Goal: Task Accomplishment & Management: Manage account settings

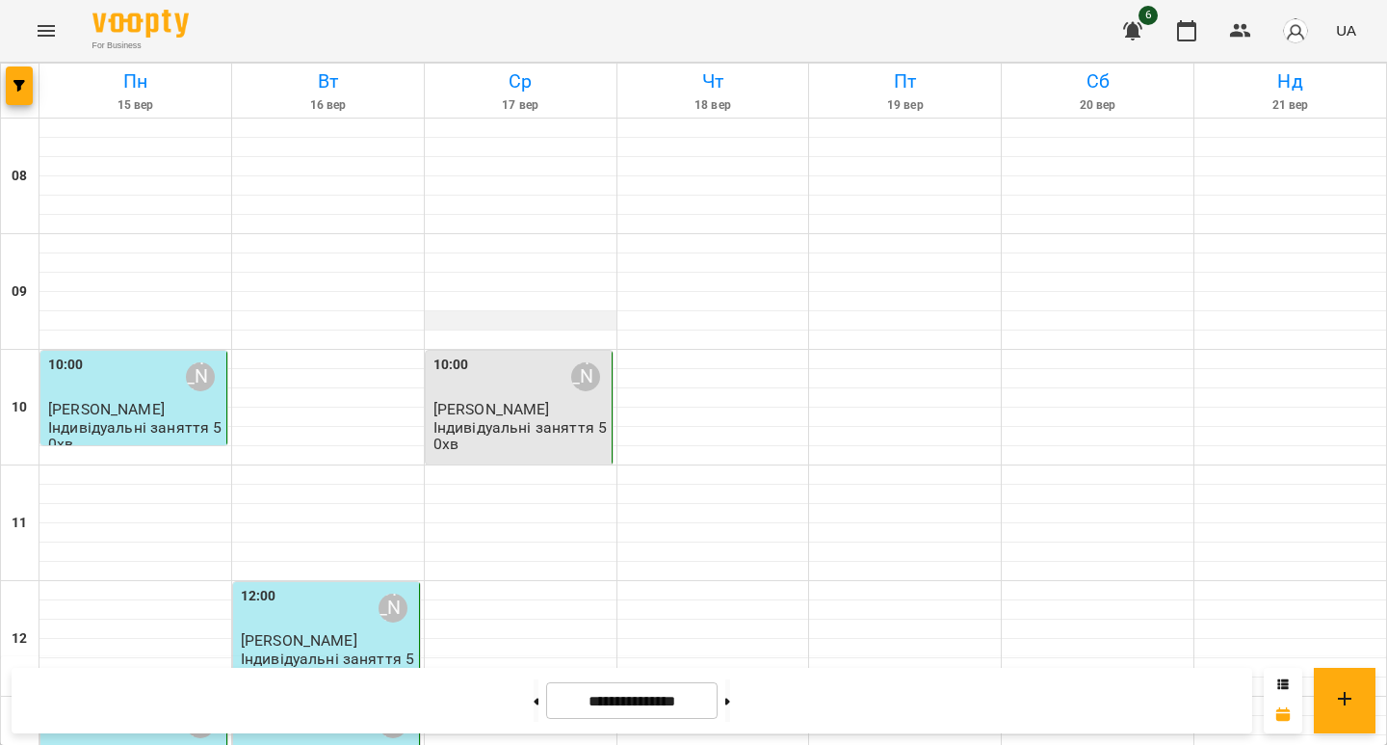
scroll to position [141, 0]
click at [508, 351] on div "10:00 [PERSON_NAME] [PERSON_NAME] Індивідуальні заняття 50хв" at bounding box center [519, 408] width 187 height 114
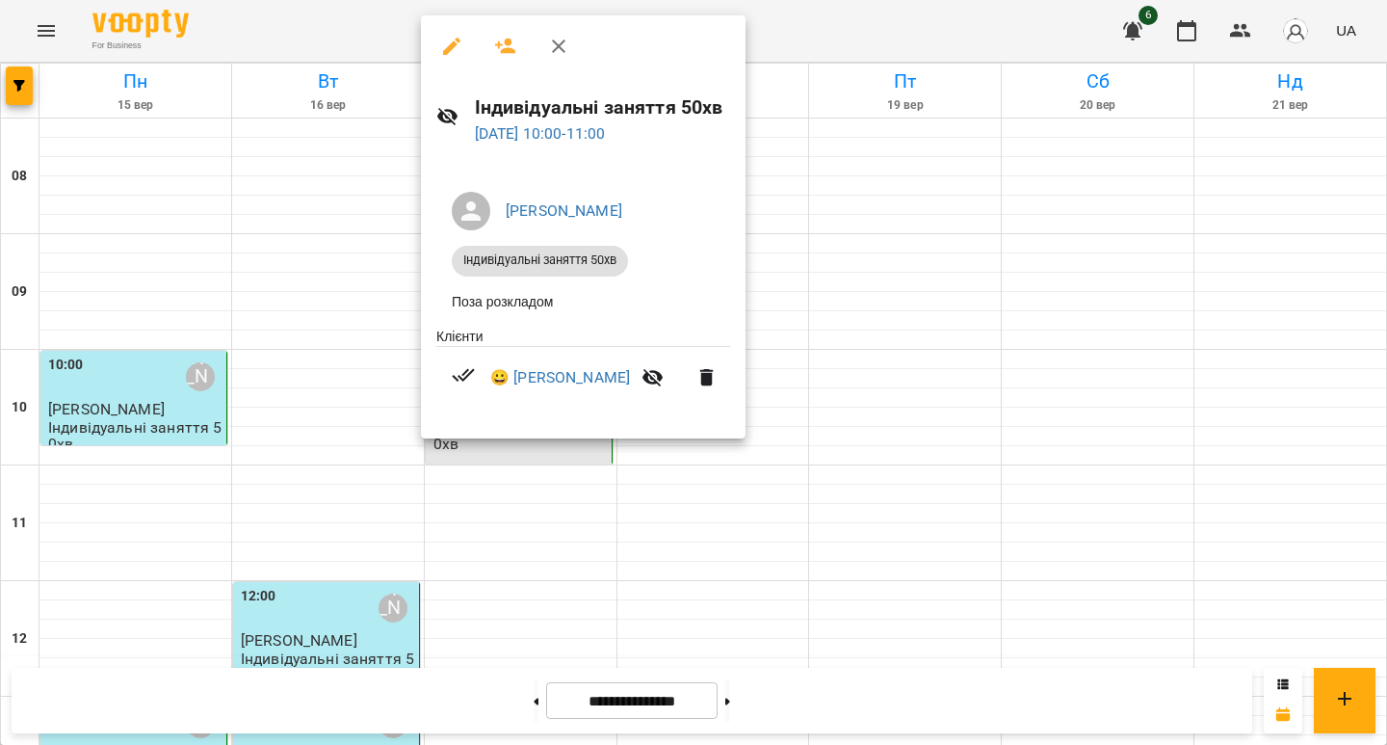
click at [836, 299] on div at bounding box center [693, 372] width 1387 height 745
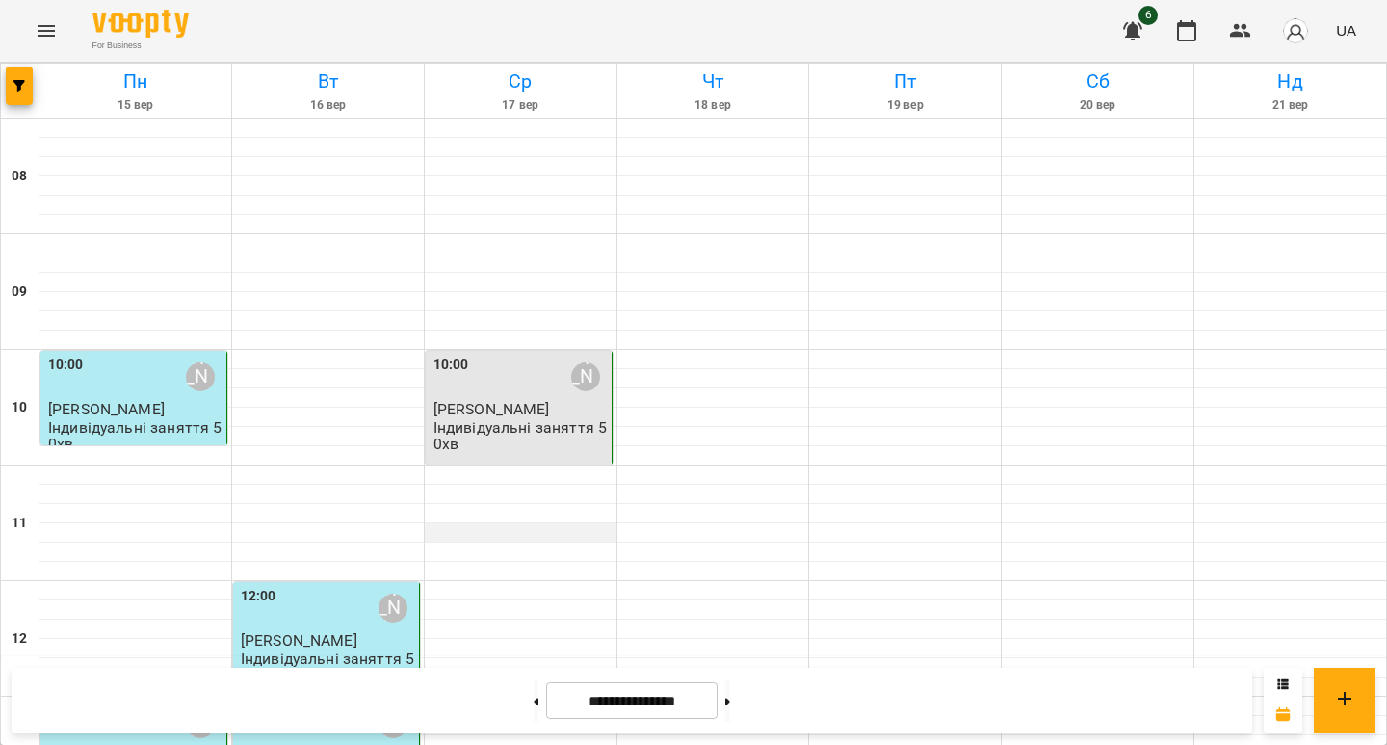
scroll to position [1047, 0]
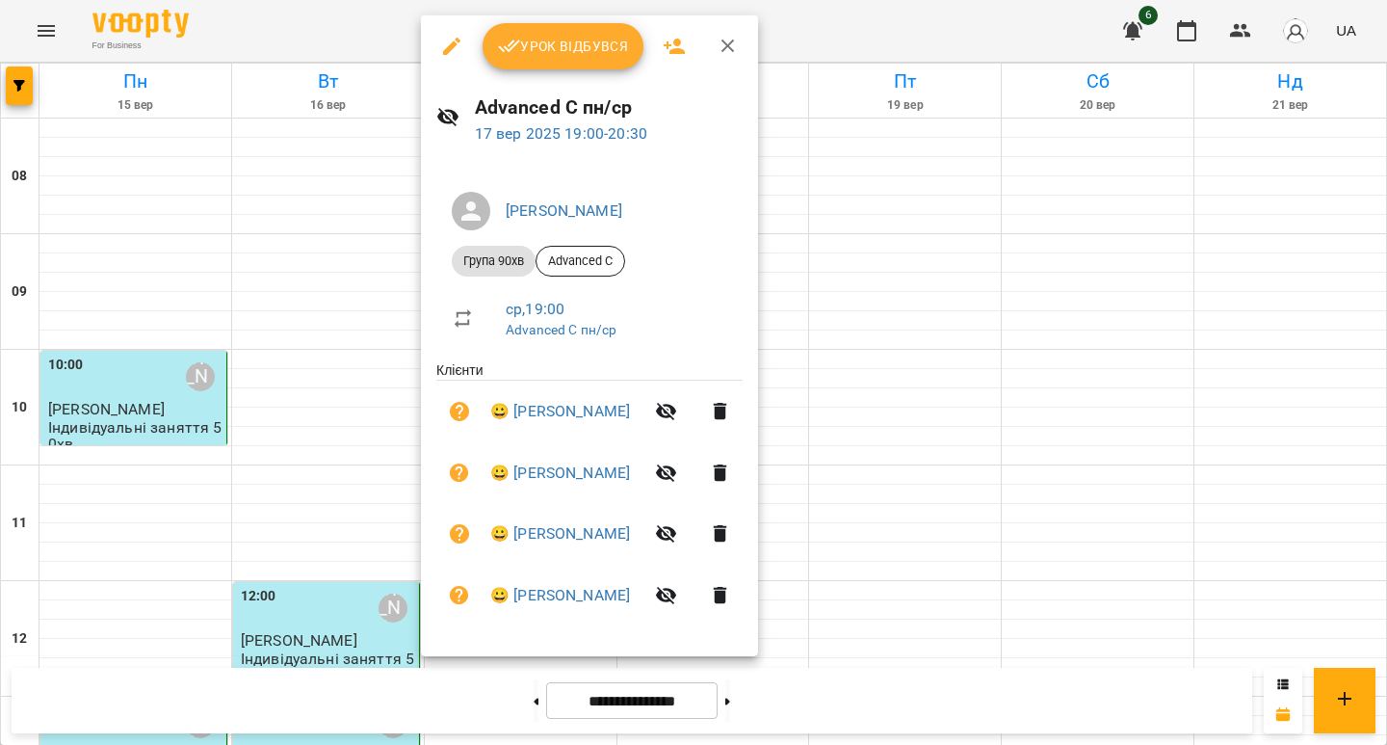
click at [577, 53] on span "Урок відбувся" at bounding box center [563, 46] width 131 height 23
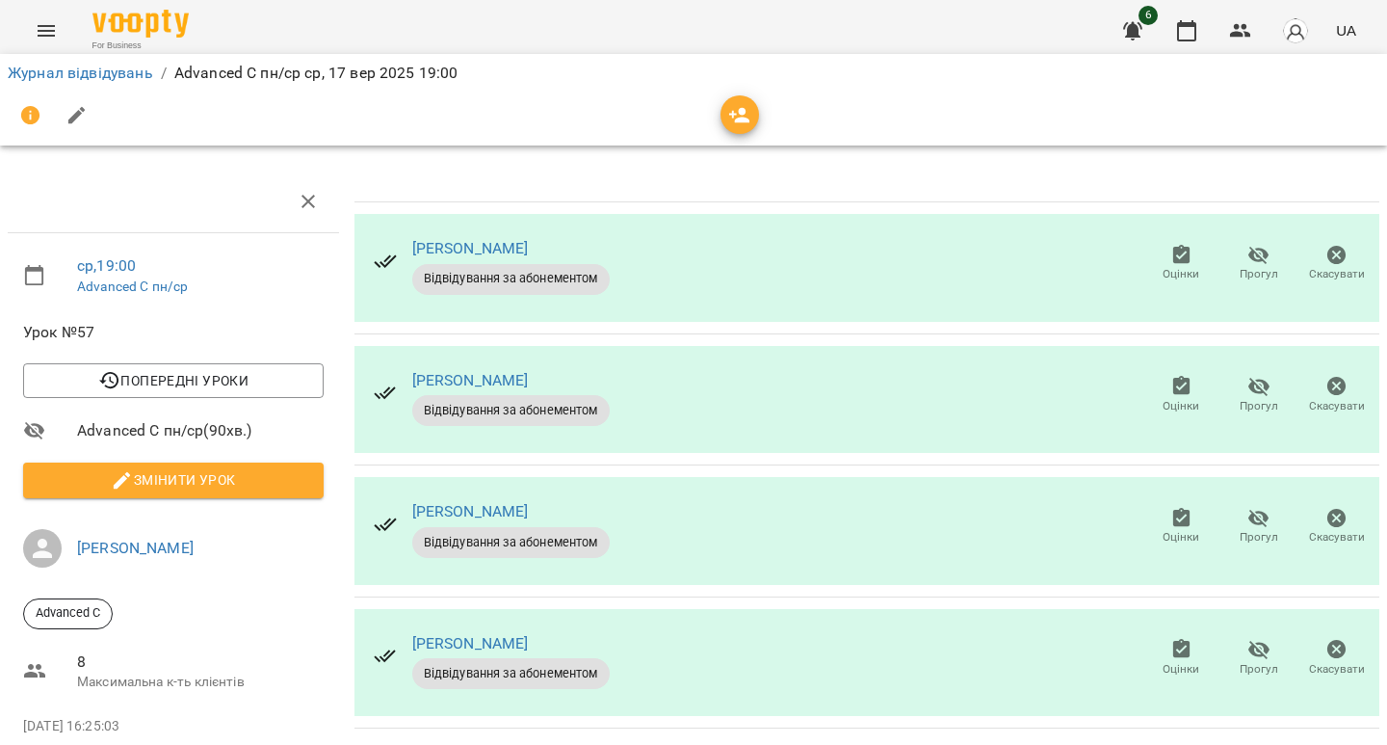
scroll to position [55, 0]
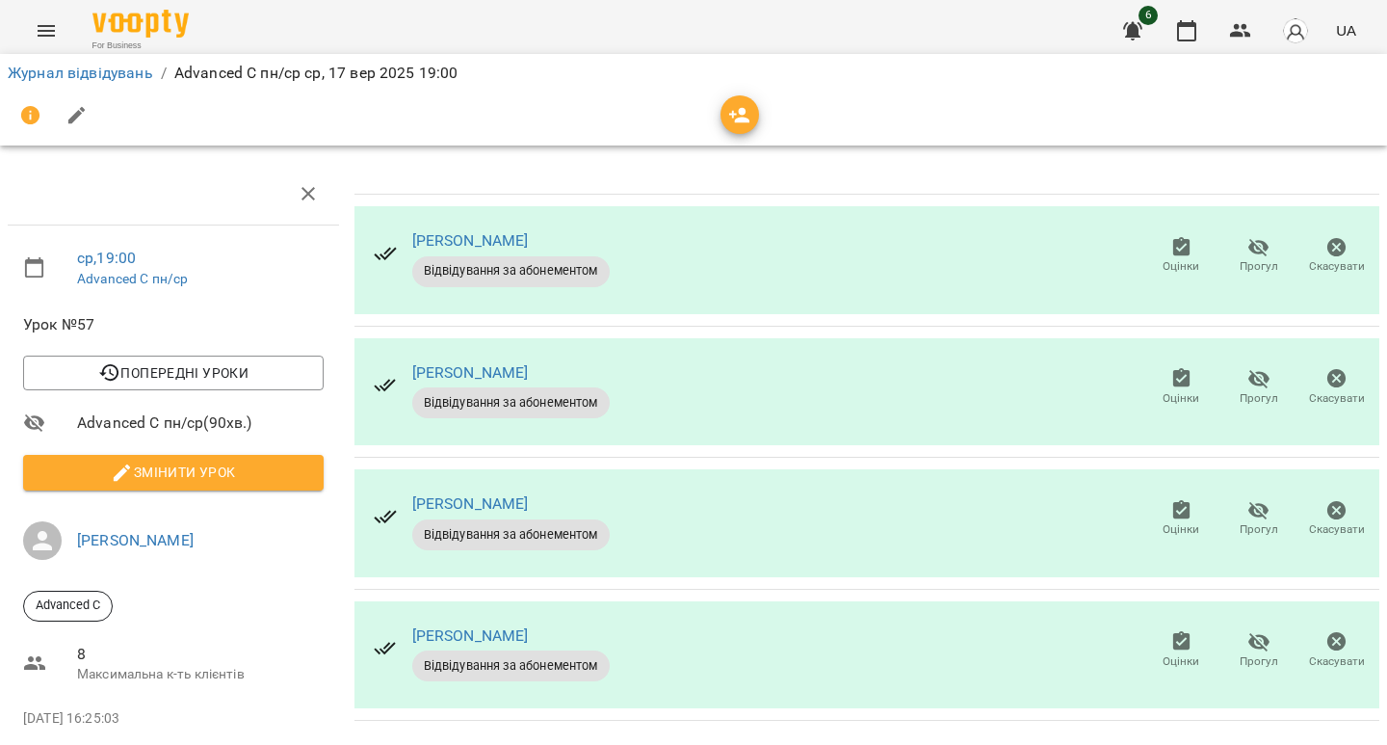
click at [271, 460] on span "Змінити урок" at bounding box center [174, 471] width 270 height 23
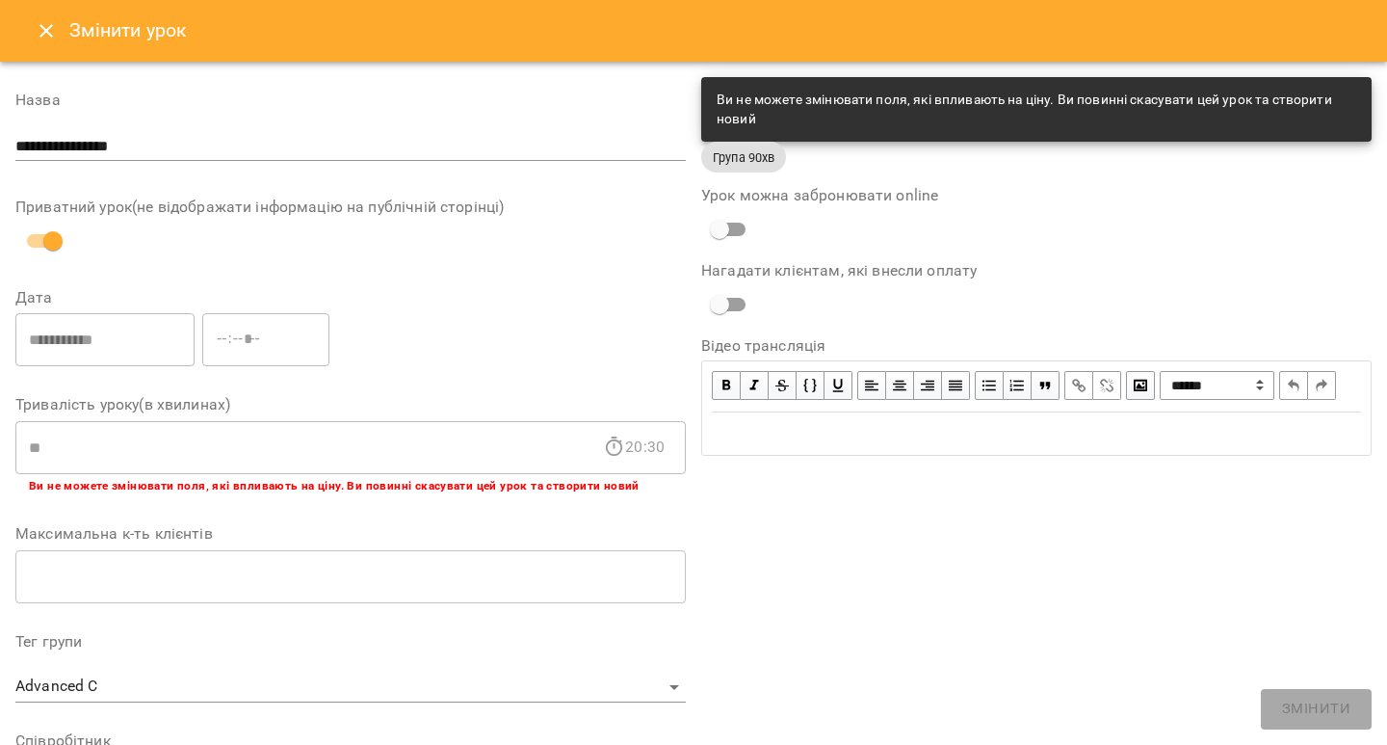
scroll to position [572, 0]
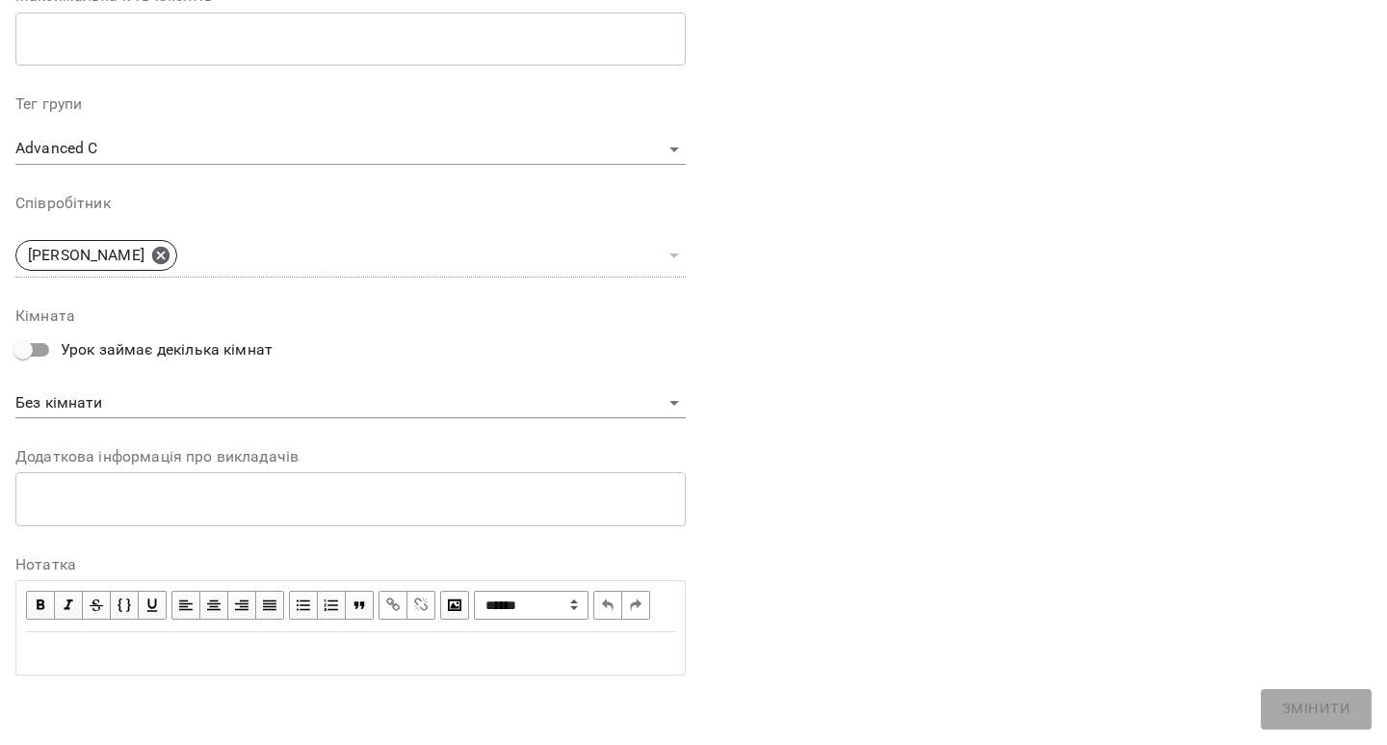
click at [301, 662] on div "Edit text" at bounding box center [350, 652] width 649 height 23
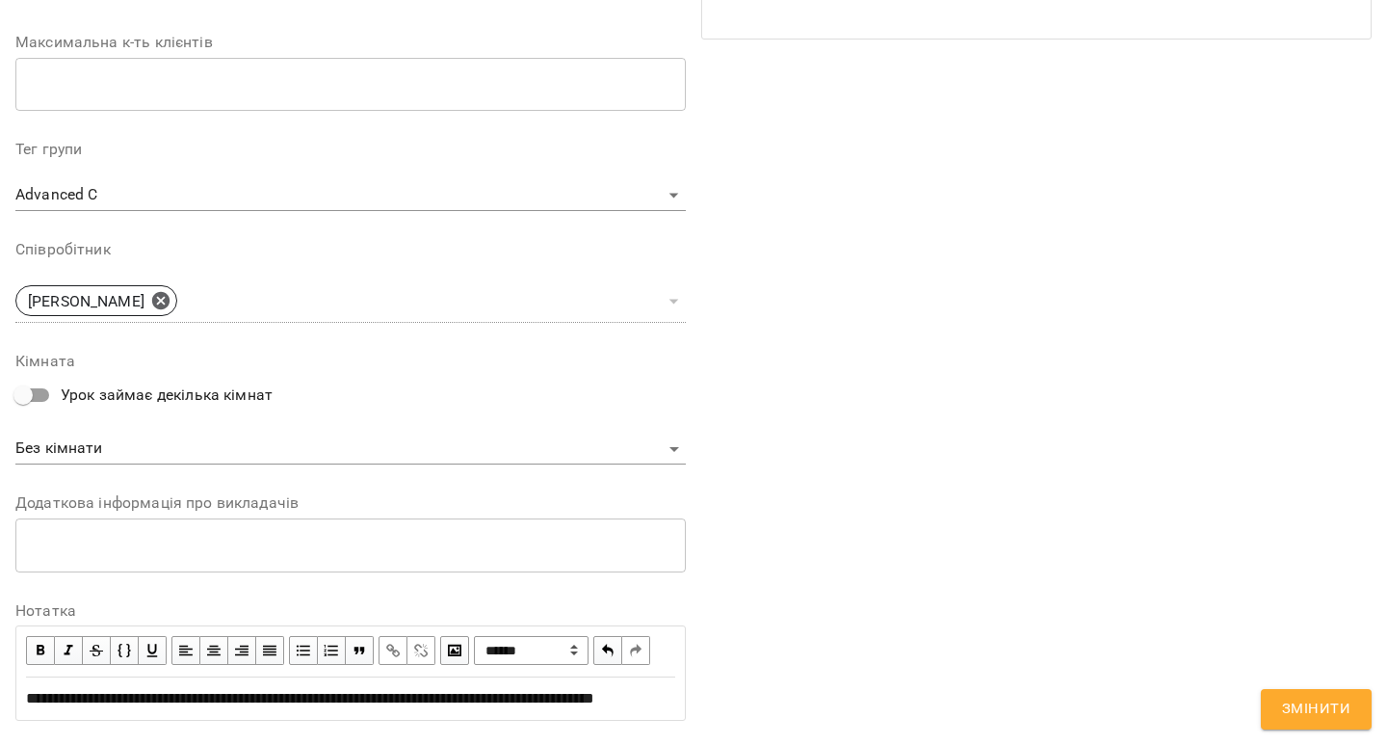
scroll to position [653, 0]
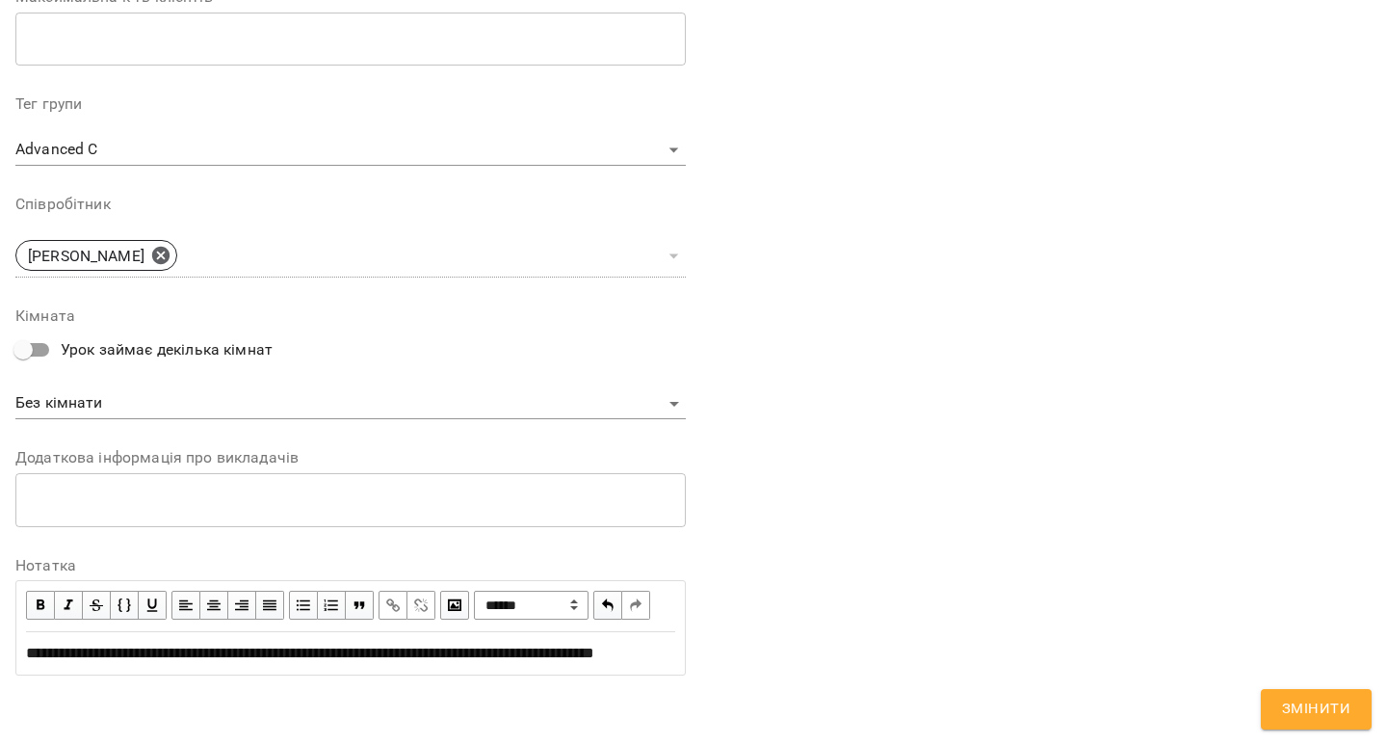
click at [399, 655] on span "**********" at bounding box center [310, 652] width 568 height 14
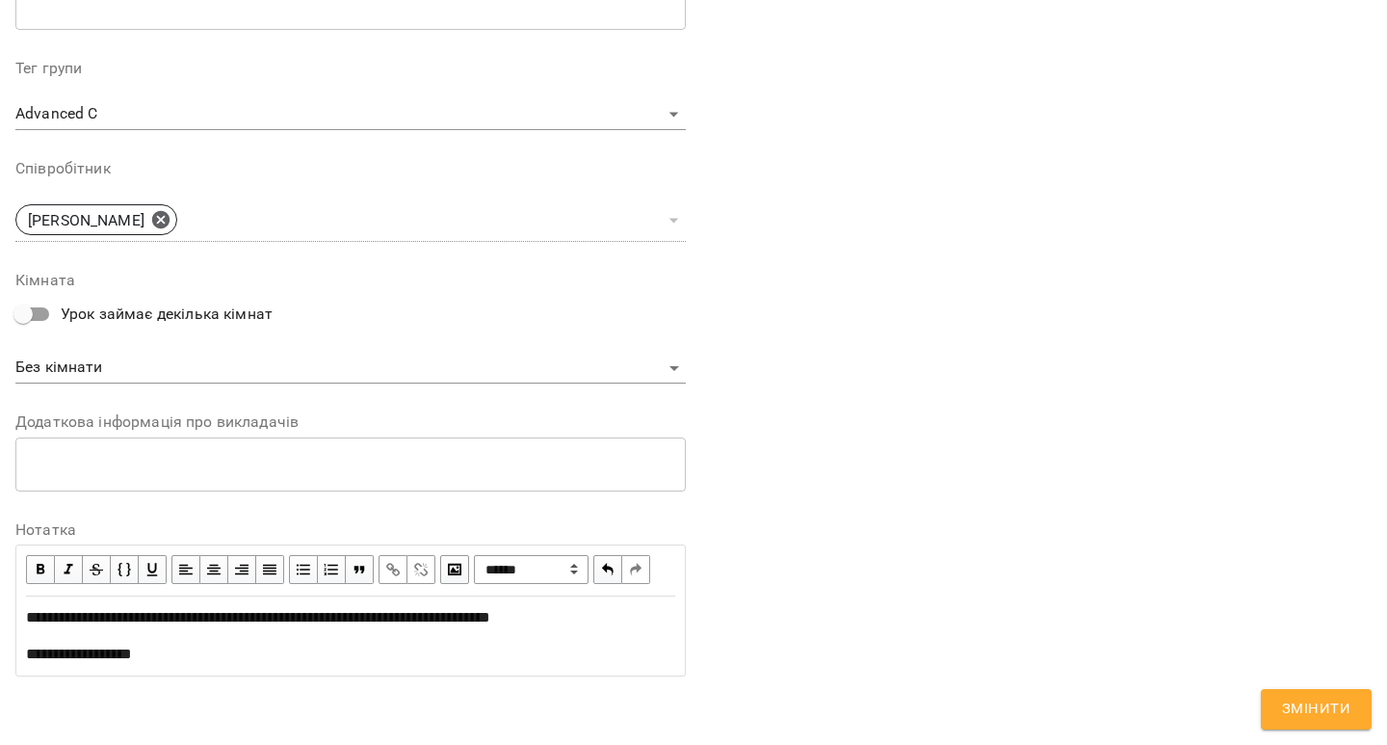
click at [1058, 685] on div "**********" at bounding box center [1037, 98] width 686 height 1203
click at [1332, 714] on span "Змінити" at bounding box center [1316, 708] width 68 height 25
